Goal: Task Accomplishment & Management: Manage account settings

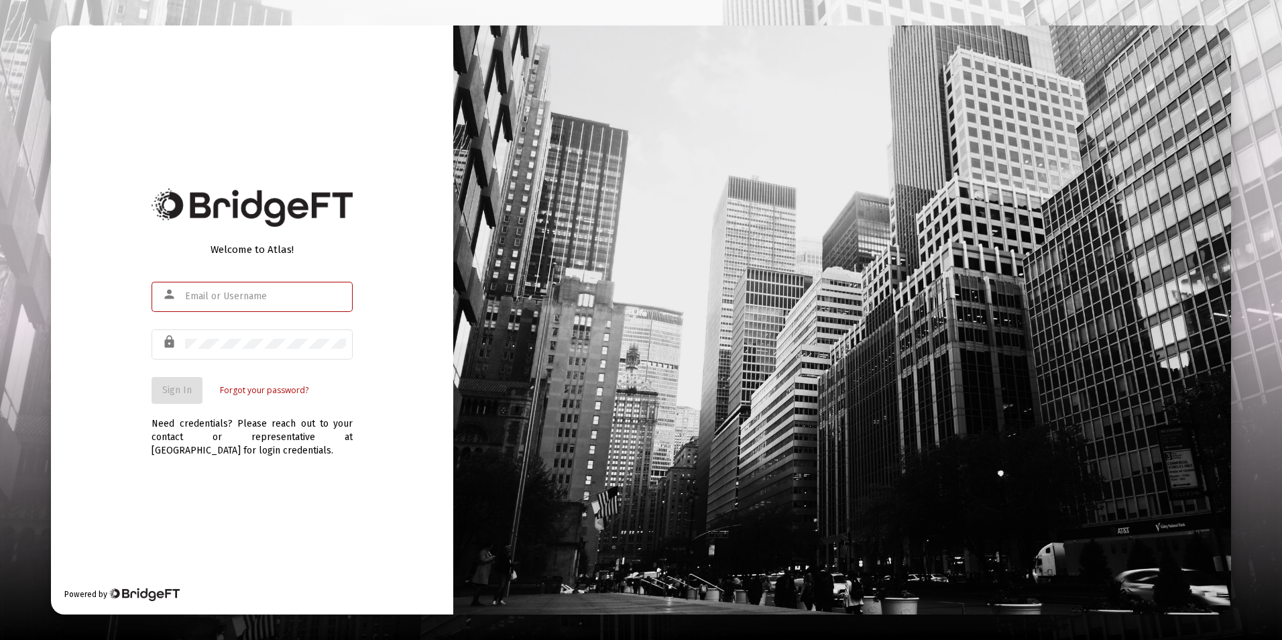
type input "[EMAIL_ADDRESS][DOMAIN_NAME]"
click at [123, 398] on div "Welcome to Atlas! person [EMAIL_ADDRESS][DOMAIN_NAME] lock Sign In Forgot your …" at bounding box center [252, 319] width 402 height 589
click at [178, 392] on span "Sign In" at bounding box center [177, 389] width 30 height 11
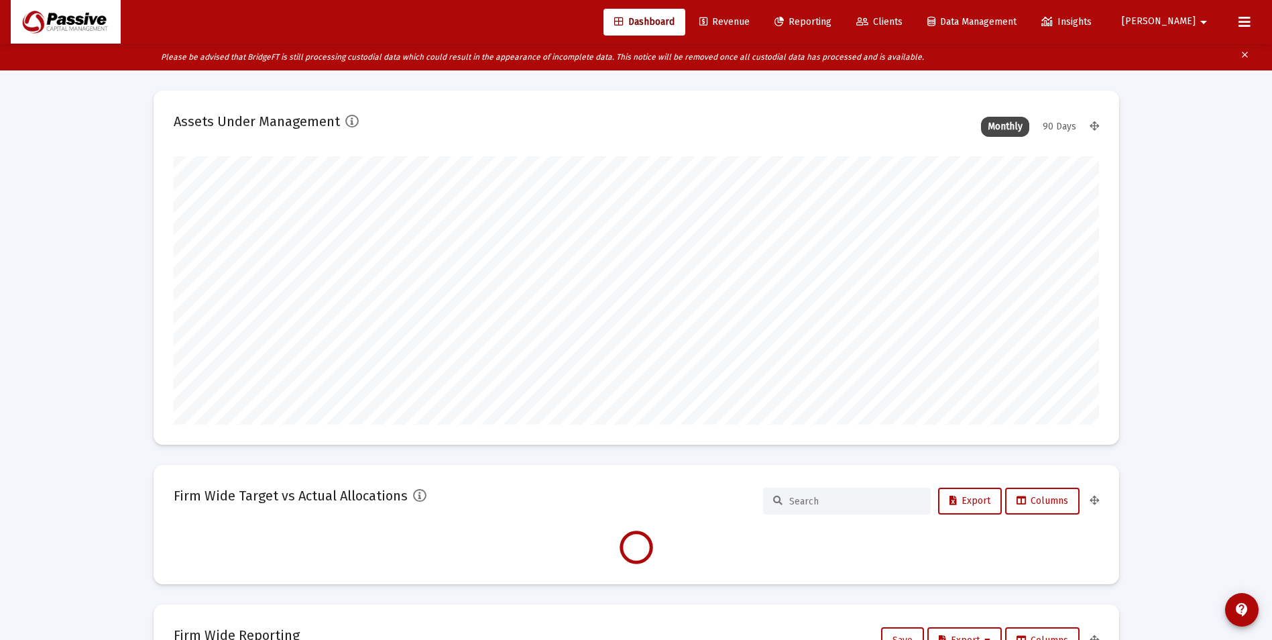
scroll to position [268, 498]
click at [903, 19] on span "Clients" at bounding box center [879, 21] width 46 height 11
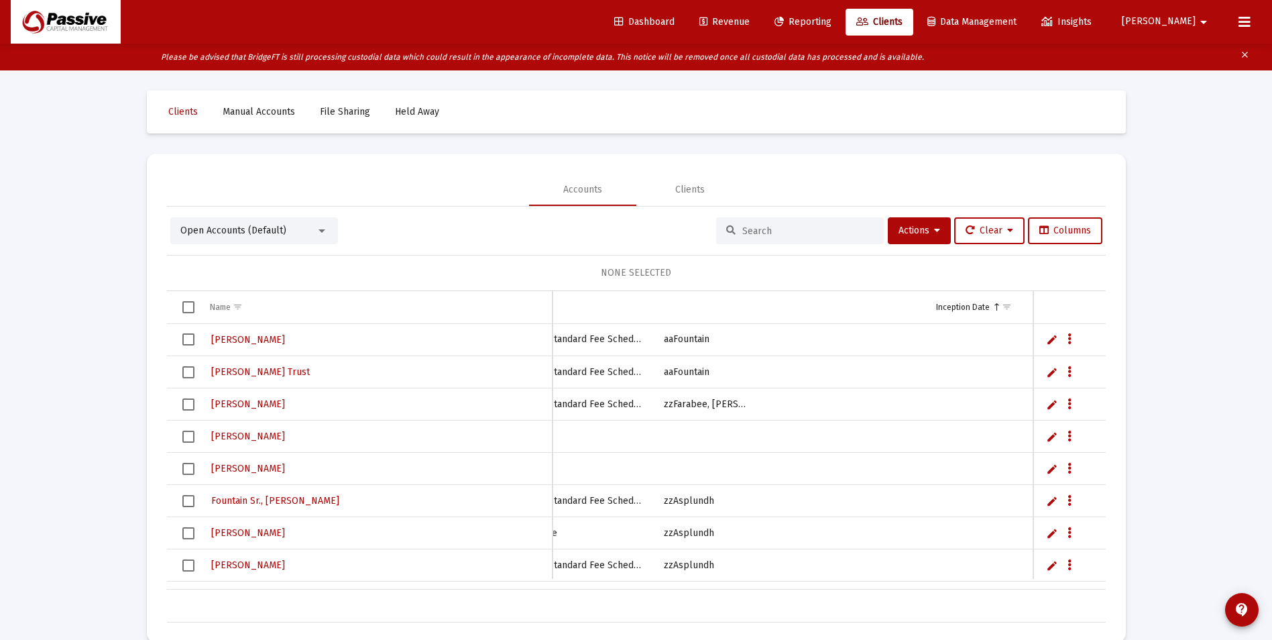
scroll to position [0, 721]
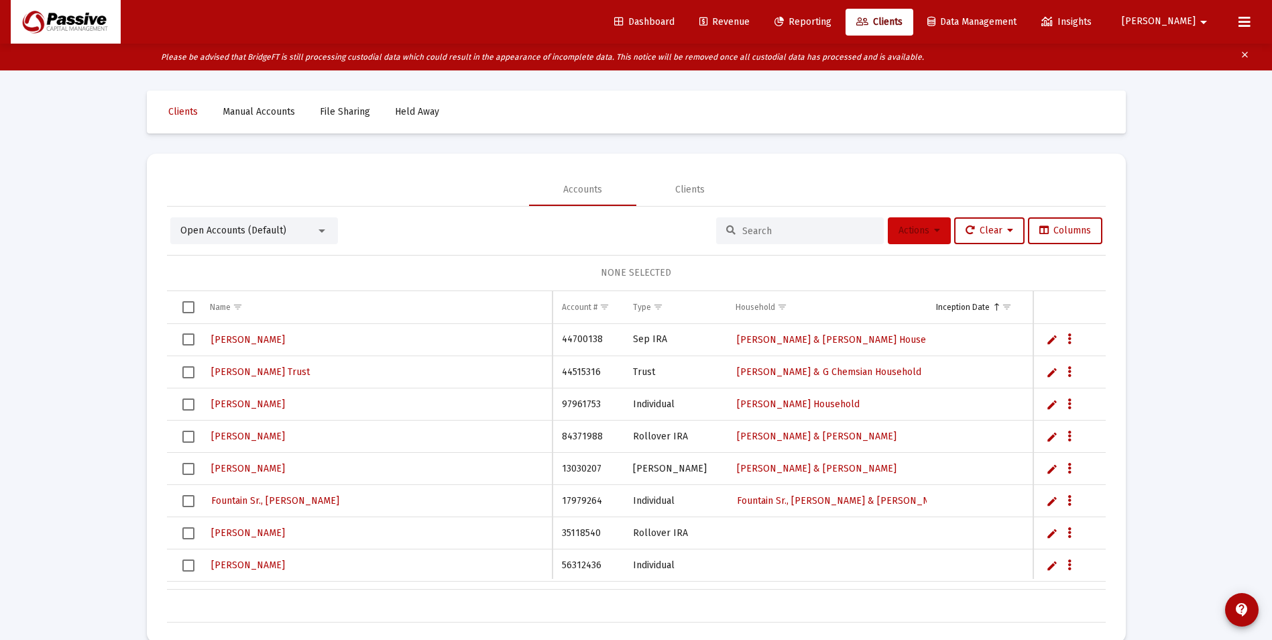
click at [917, 237] on button "Actions" at bounding box center [919, 230] width 63 height 27
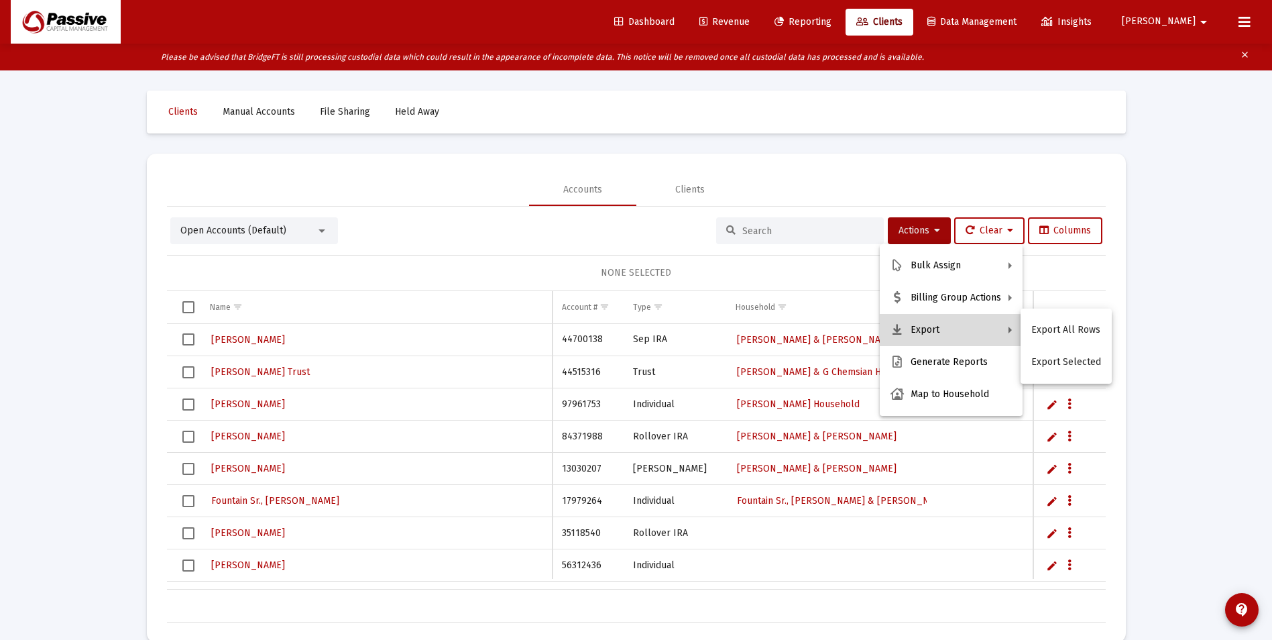
click at [955, 337] on button "Export" at bounding box center [951, 330] width 143 height 32
click at [1073, 330] on button "Export All Rows" at bounding box center [1066, 330] width 91 height 32
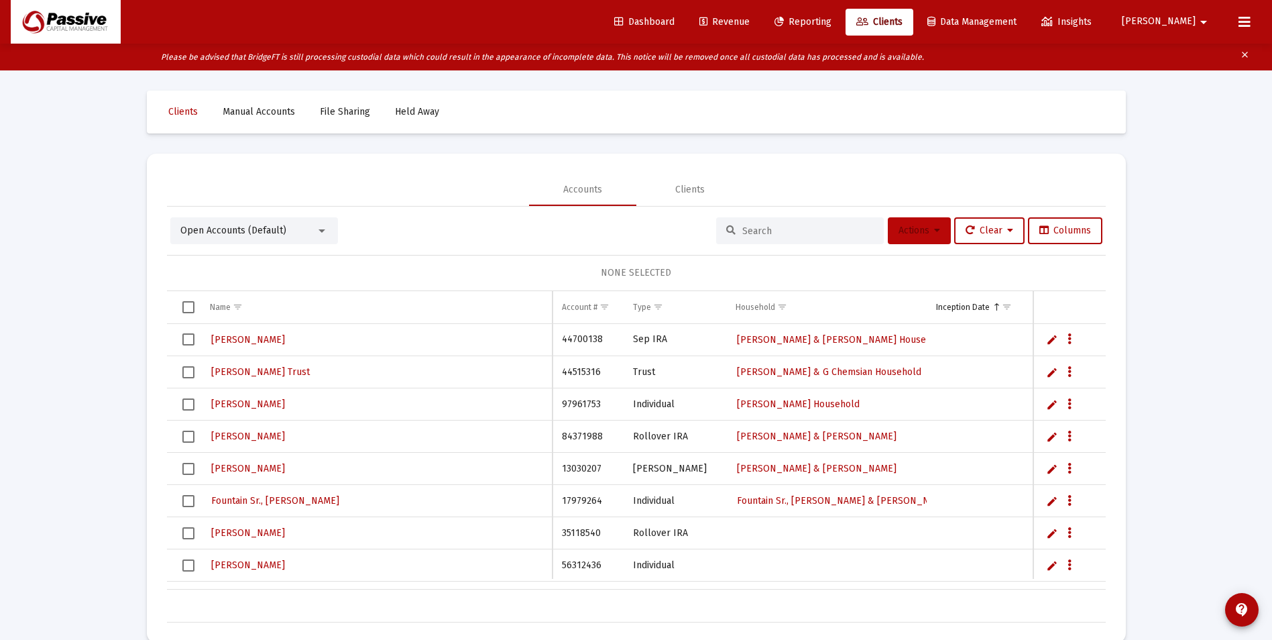
click at [933, 239] on button "Actions" at bounding box center [919, 230] width 63 height 27
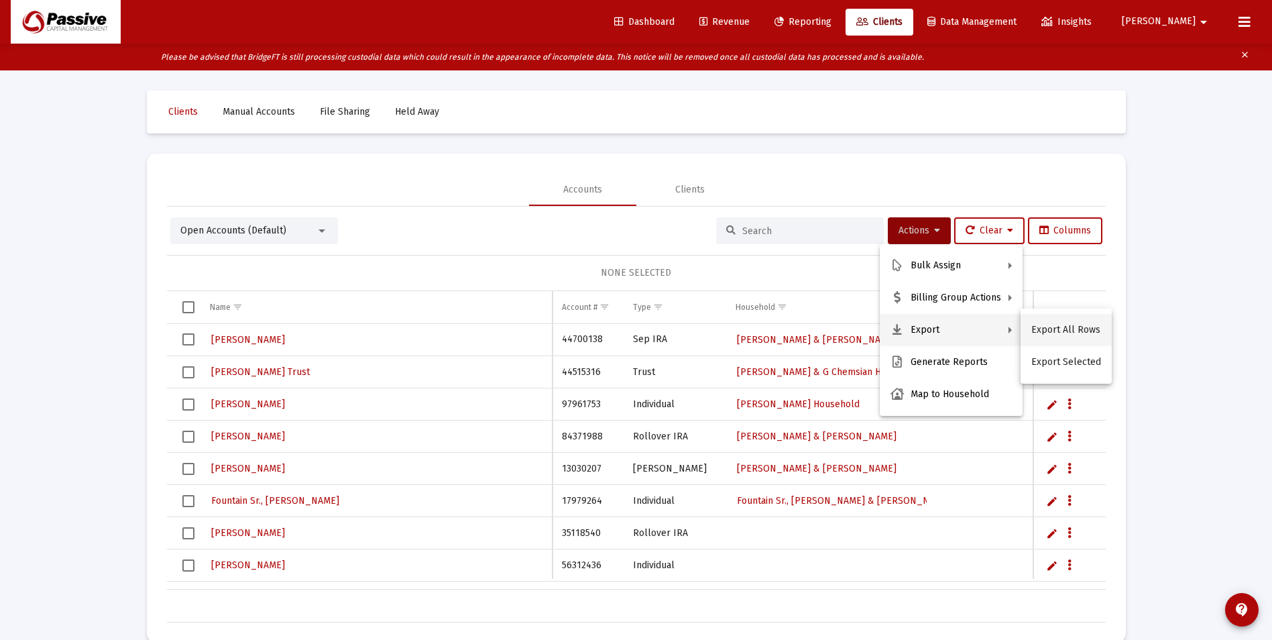
click at [1072, 328] on button "Export All Rows" at bounding box center [1066, 330] width 91 height 32
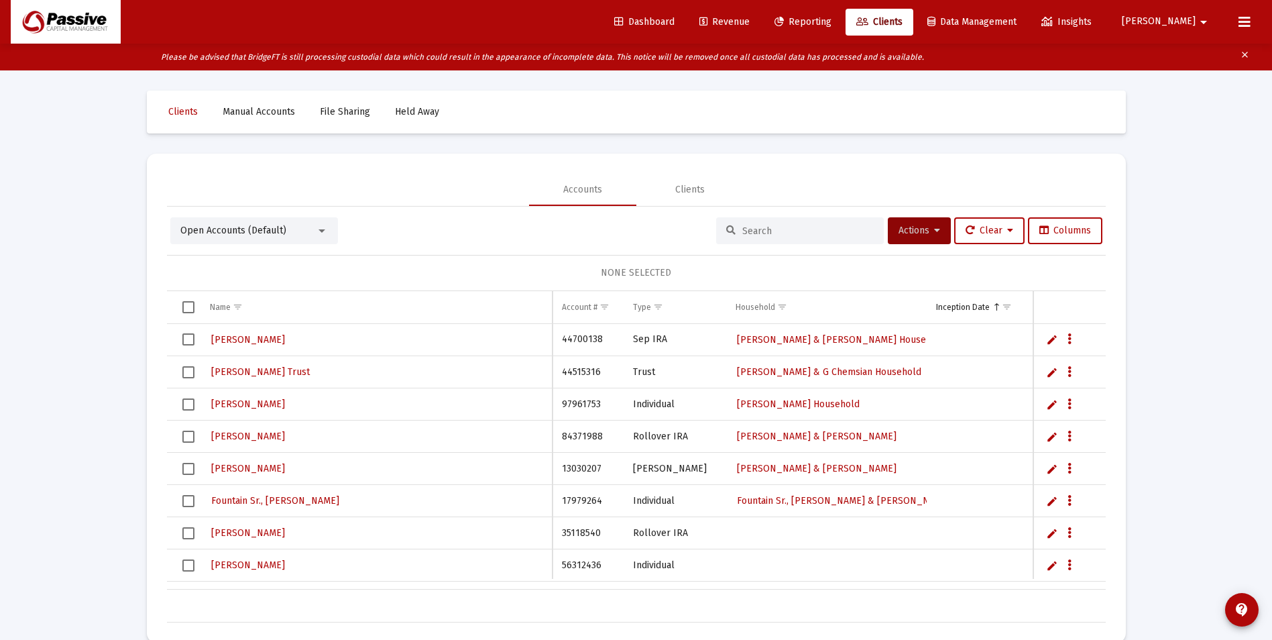
click at [685, 31] on link "Dashboard" at bounding box center [645, 22] width 82 height 27
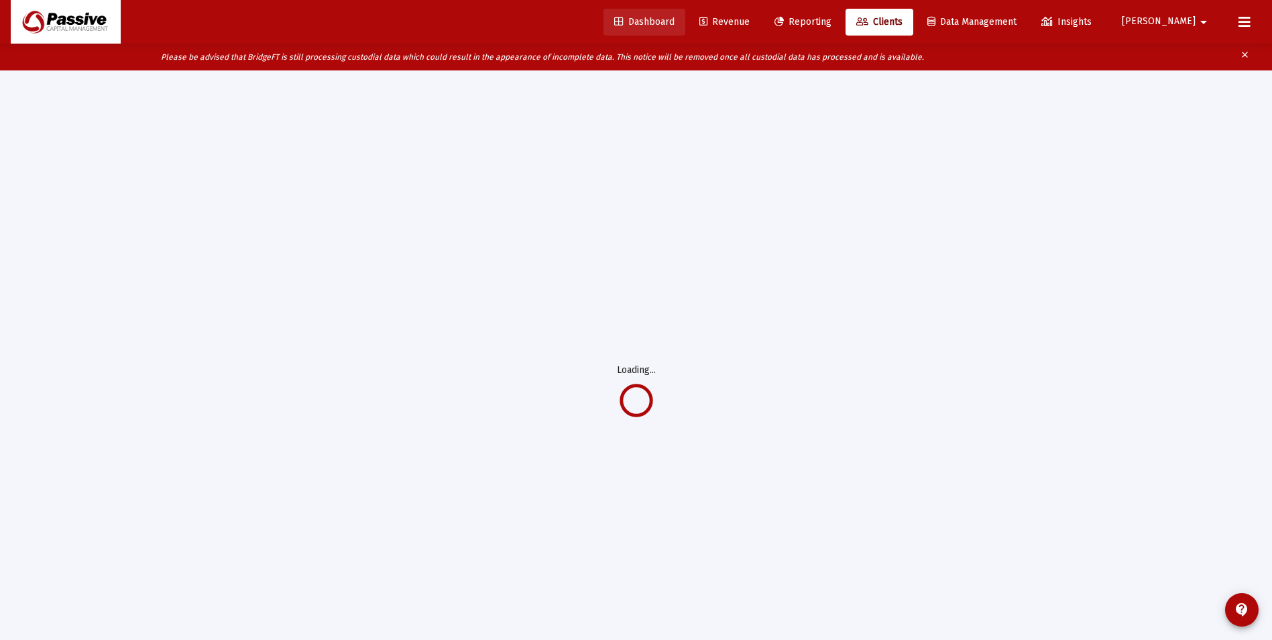
click at [675, 22] on span "Dashboard" at bounding box center [644, 21] width 60 height 11
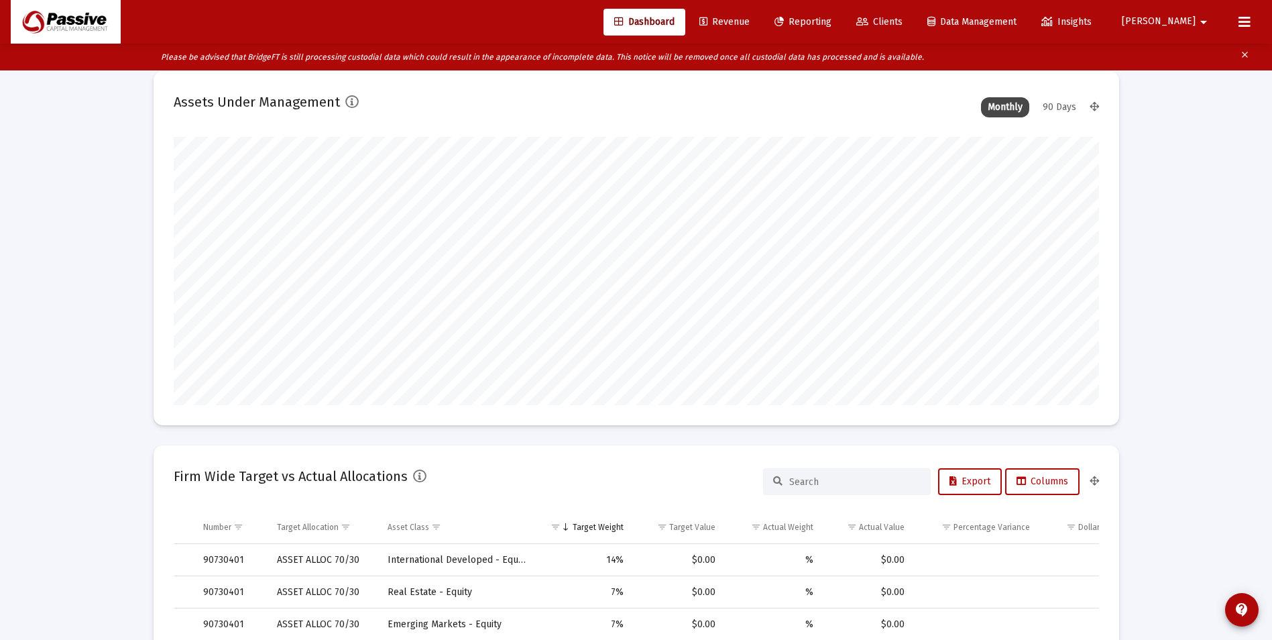
scroll to position [268, 498]
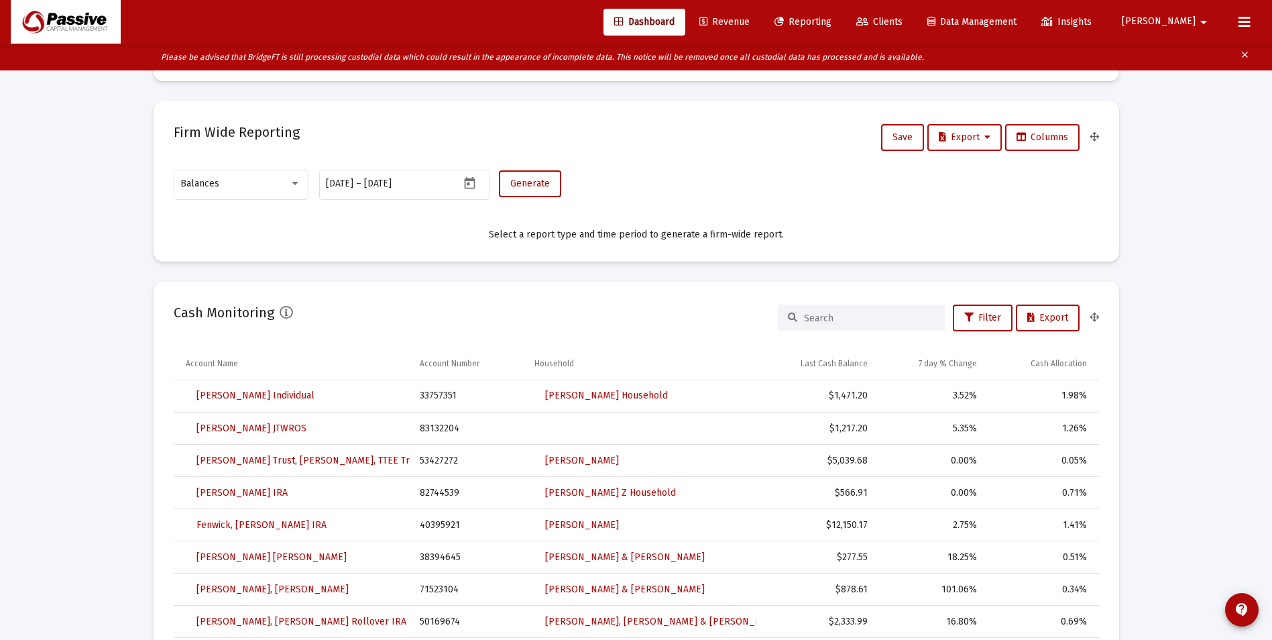
click at [750, 22] on span "Revenue" at bounding box center [724, 21] width 50 height 11
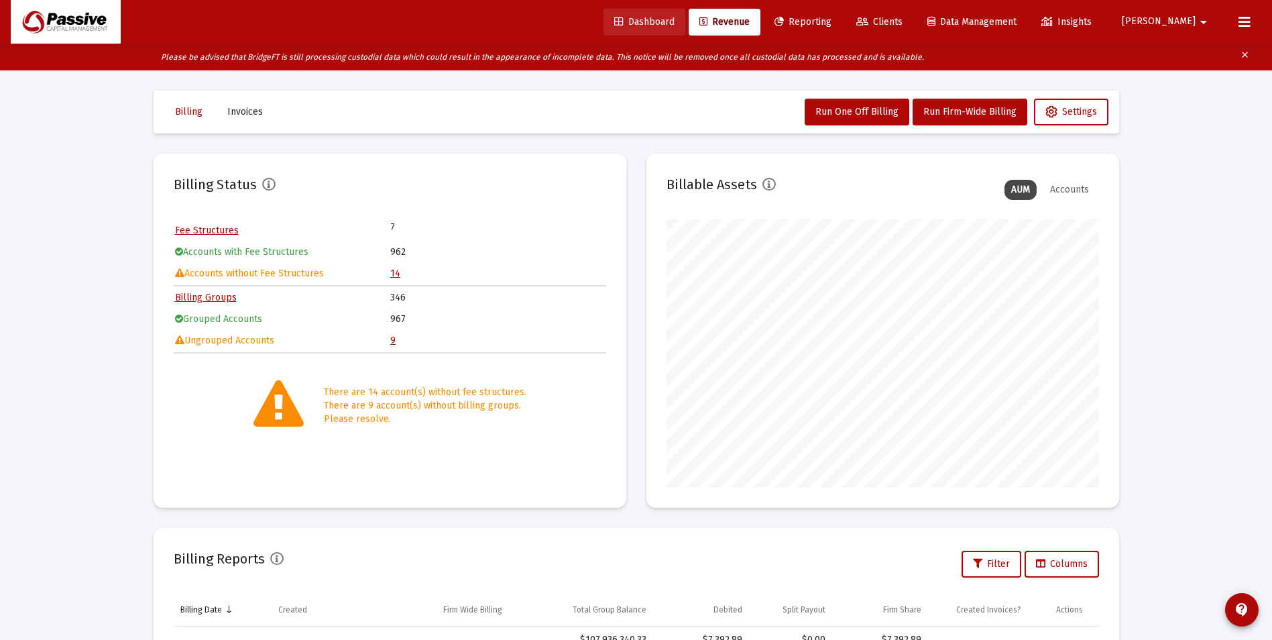
click at [675, 23] on span "Dashboard" at bounding box center [644, 21] width 60 height 11
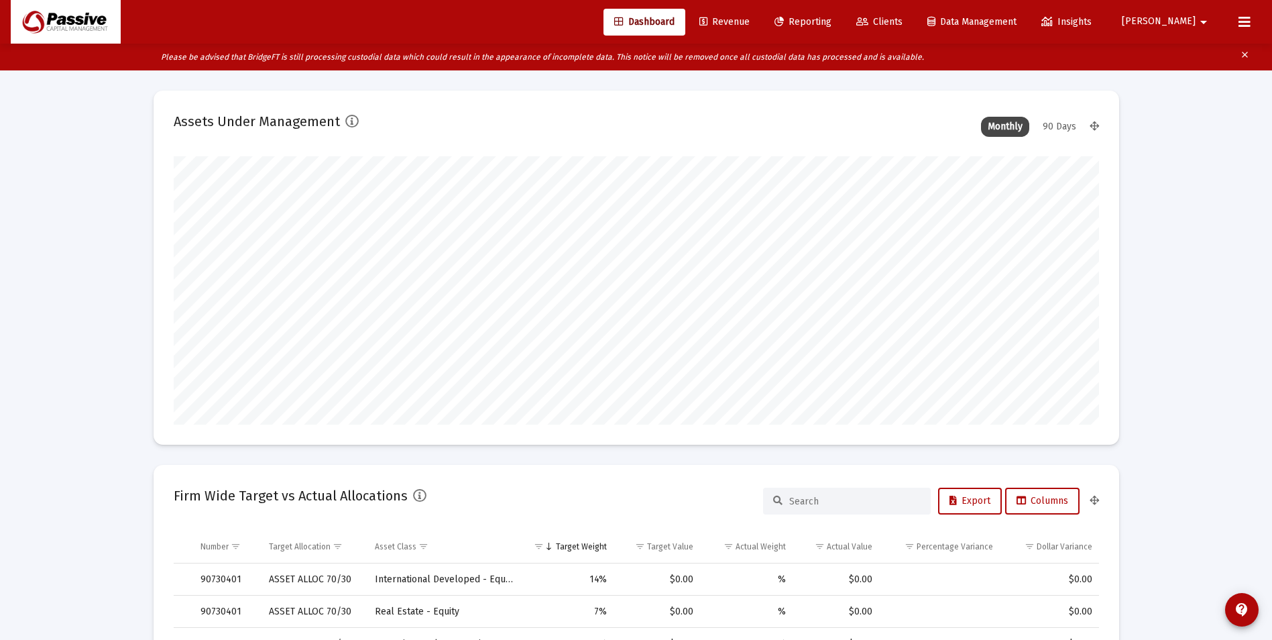
scroll to position [670311, 670081]
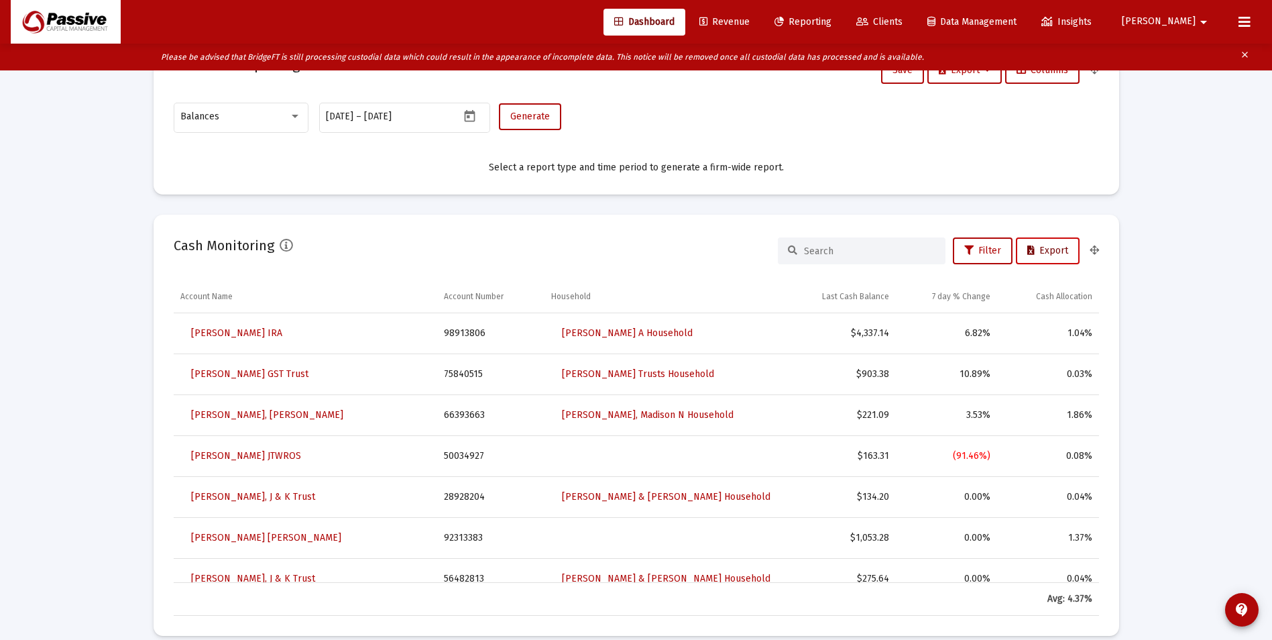
click at [1048, 254] on span "Export" at bounding box center [1047, 250] width 41 height 11
click at [758, 30] on link "Revenue" at bounding box center [725, 22] width 72 height 27
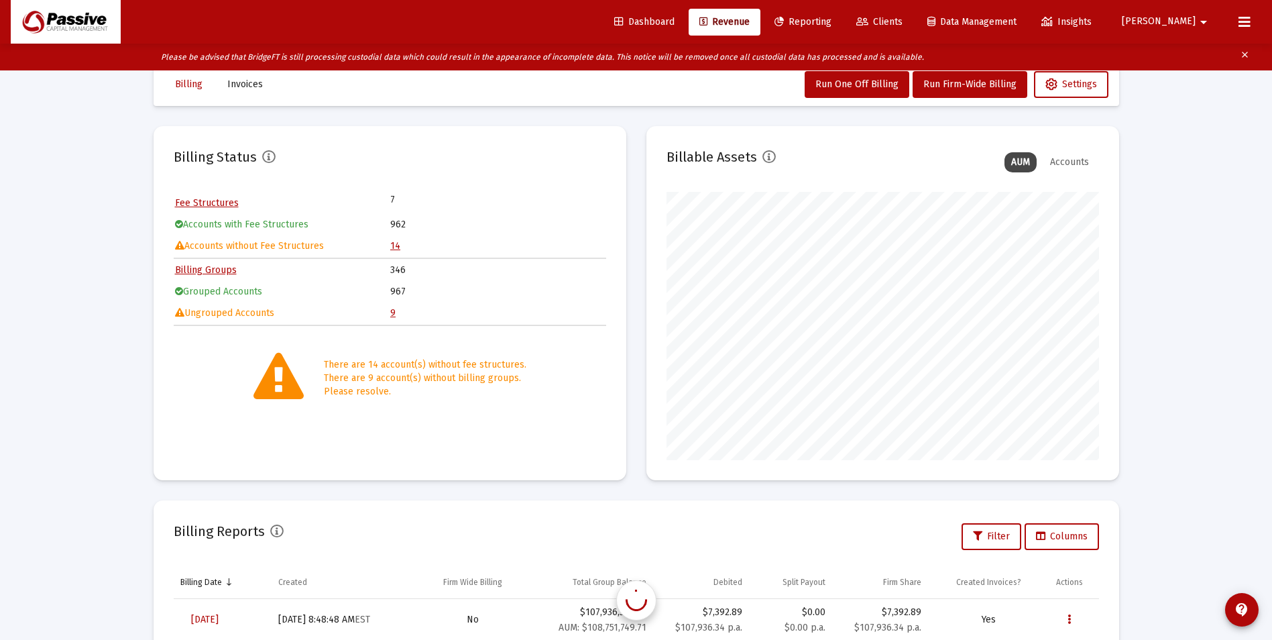
scroll to position [268, 433]
click at [395, 315] on link "9" at bounding box center [392, 312] width 5 height 11
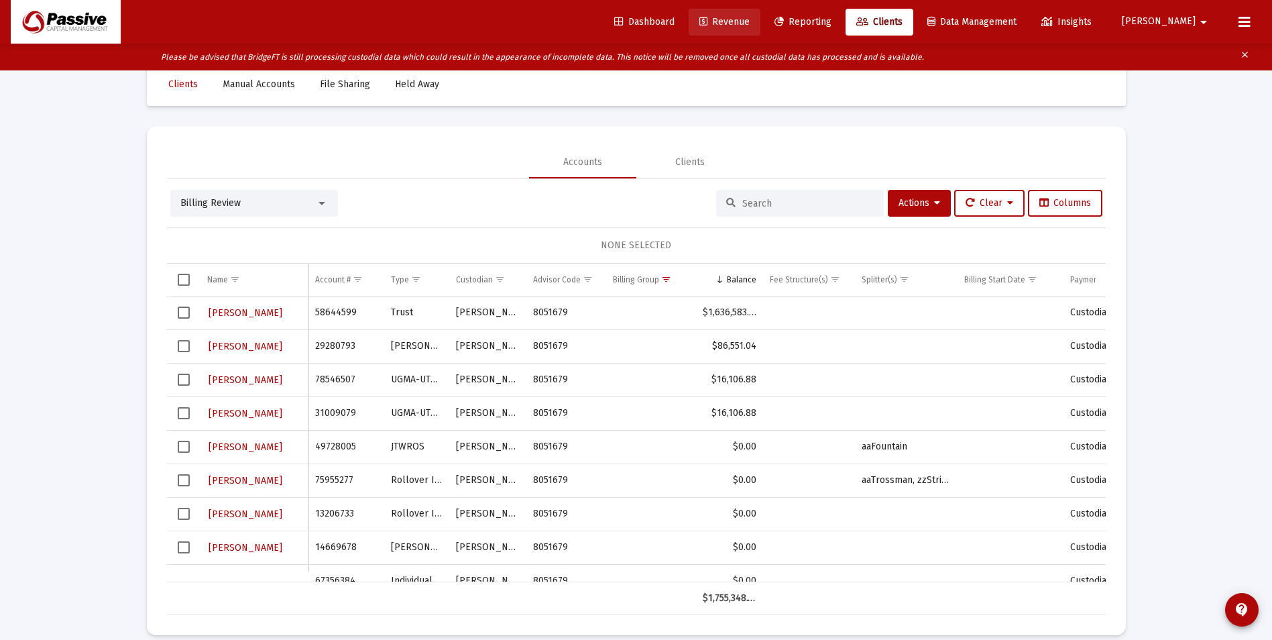
click at [750, 17] on span "Revenue" at bounding box center [724, 21] width 50 height 11
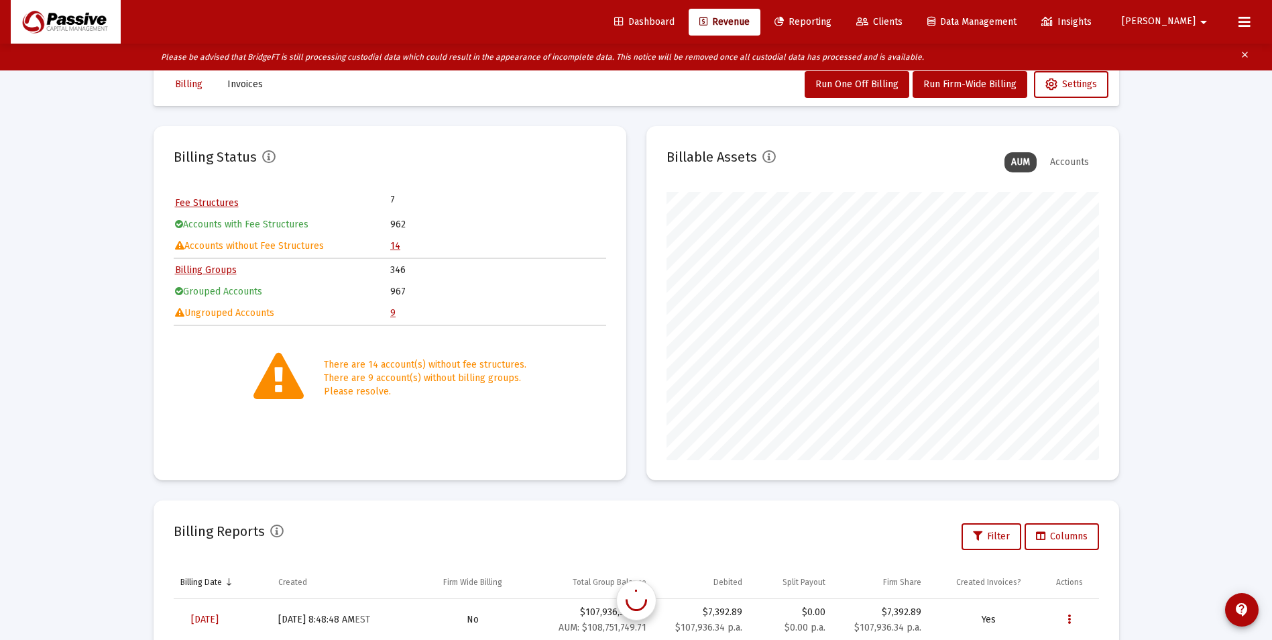
scroll to position [268, 433]
click at [397, 245] on link "14" at bounding box center [395, 245] width 10 height 11
